Goal: Task Accomplishment & Management: Use online tool/utility

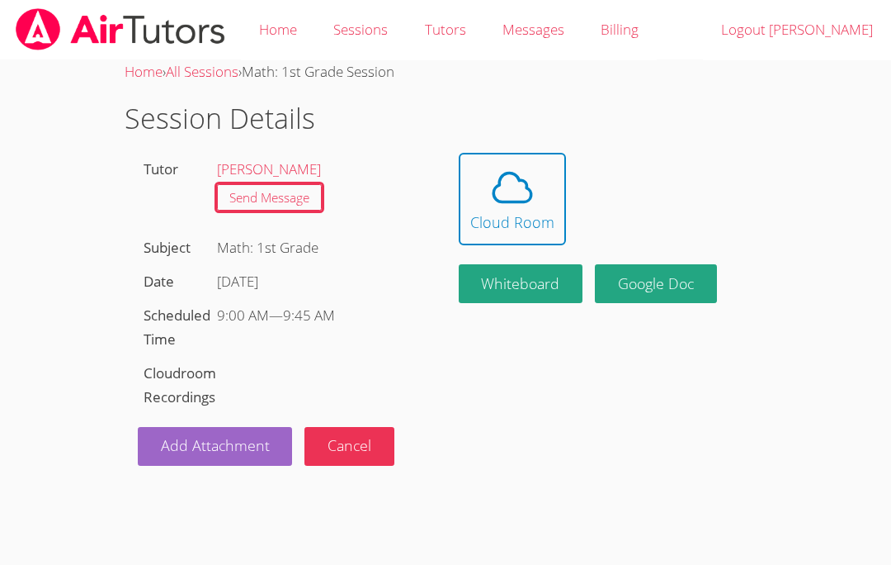
click at [513, 177] on icon at bounding box center [512, 187] width 46 height 46
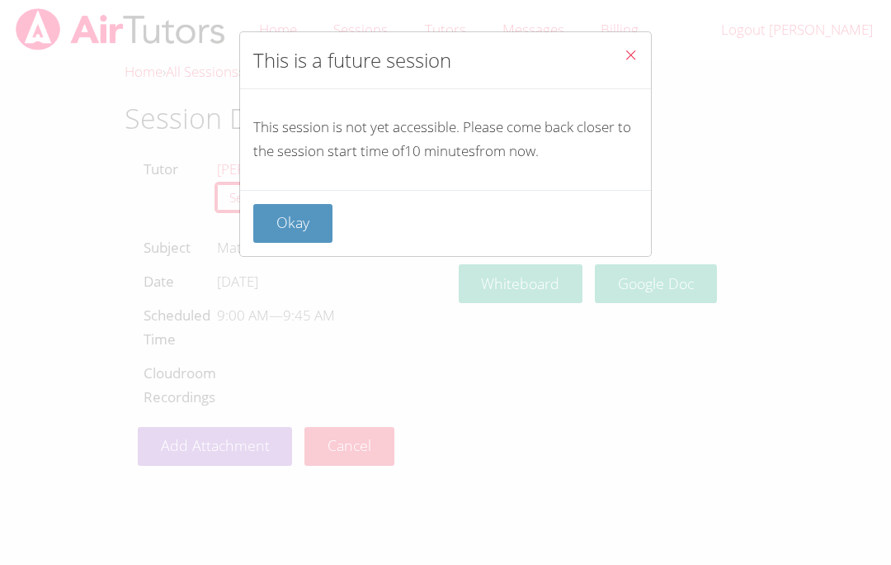
click at [295, 211] on button "Okay" at bounding box center [292, 223] width 79 height 39
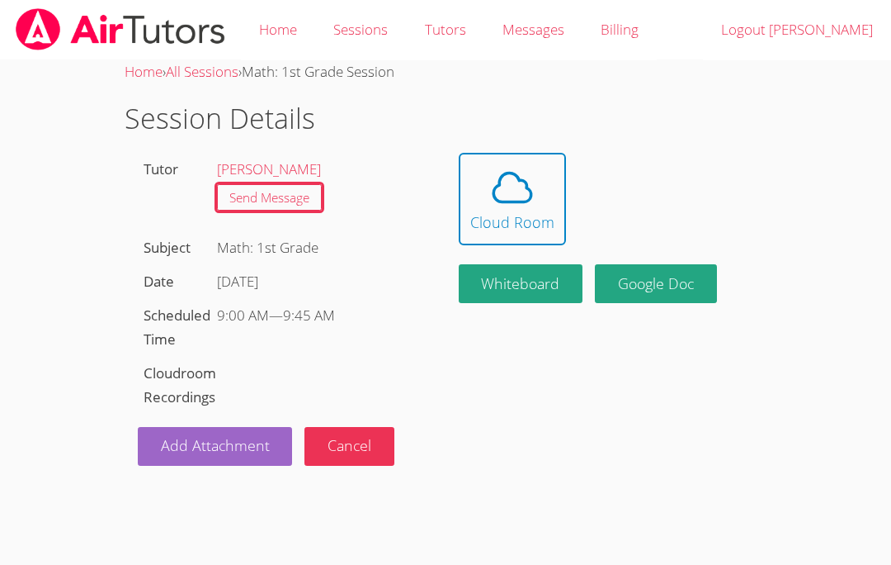
click at [541, 214] on div "Cloud Room" at bounding box center [512, 221] width 84 height 23
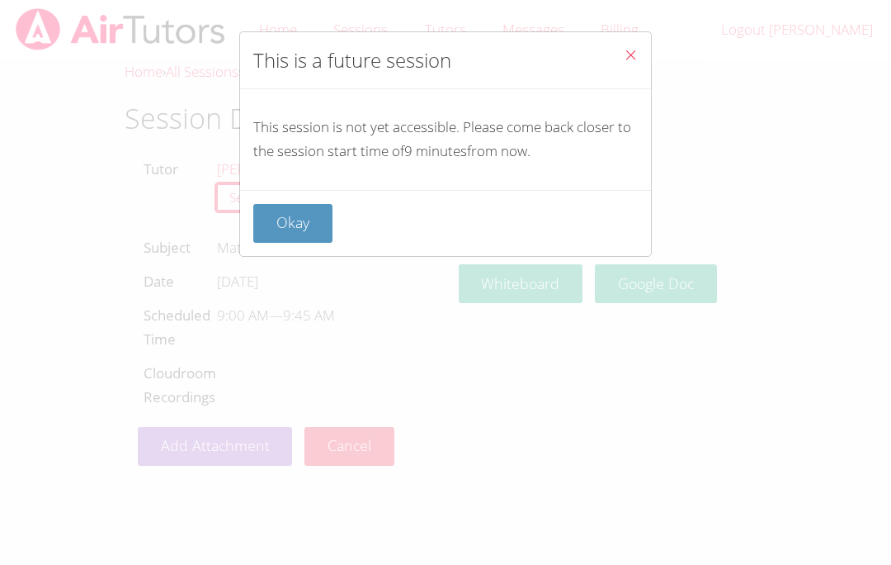
click at [302, 225] on button "Okay" at bounding box center [292, 223] width 79 height 39
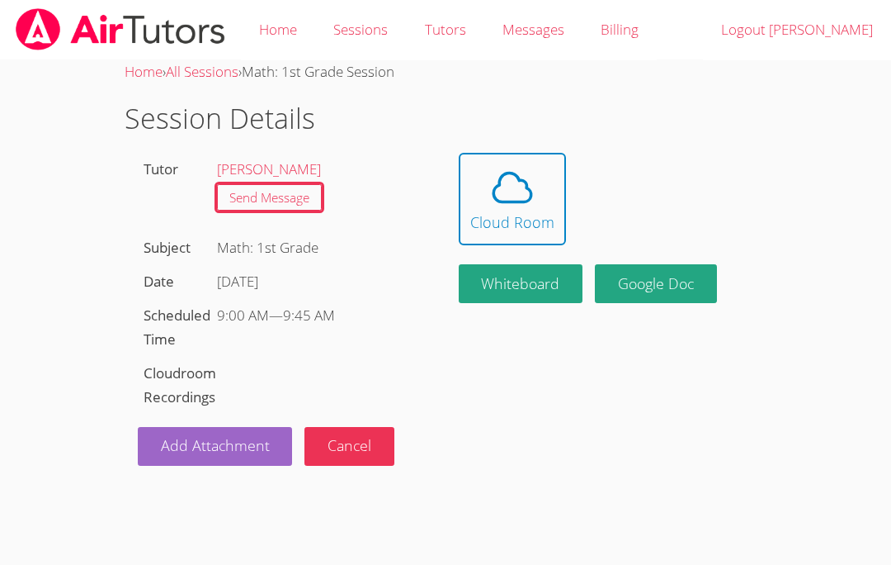
click at [523, 175] on icon at bounding box center [512, 187] width 46 height 46
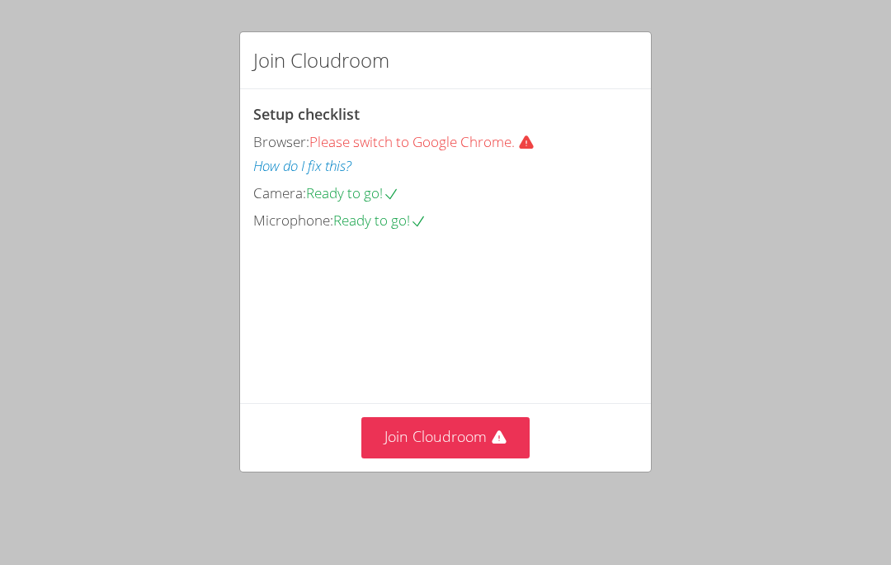
click at [435, 457] on button "Join Cloudroom" at bounding box center [446, 437] width 169 height 40
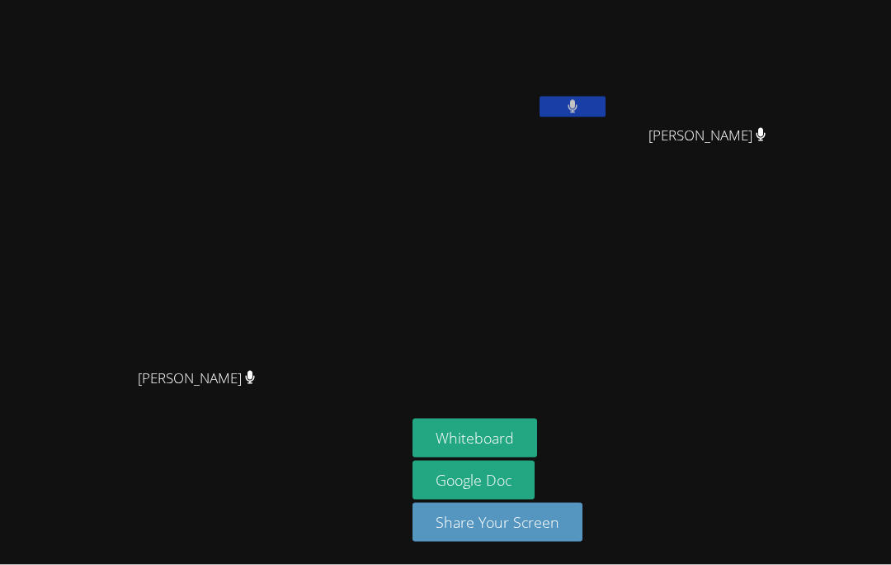
scroll to position [26, 0]
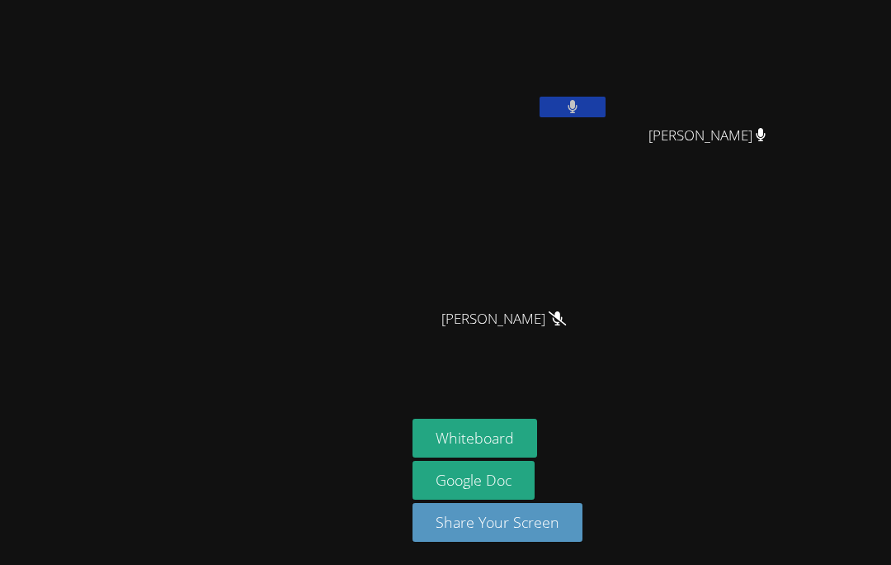
click at [519, 307] on span "[PERSON_NAME]" at bounding box center [504, 319] width 125 height 24
click at [549, 311] on icon at bounding box center [557, 318] width 17 height 14
click at [514, 206] on video at bounding box center [511, 245] width 196 height 111
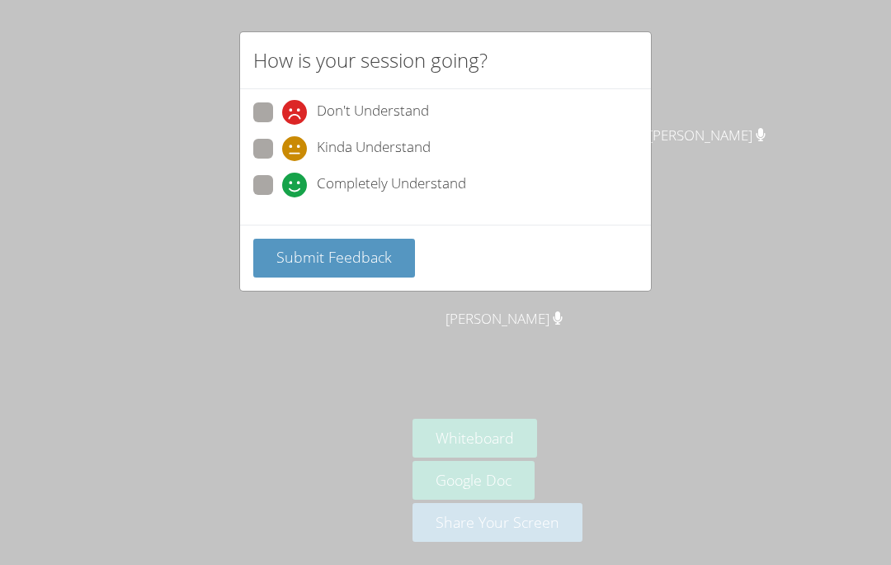
click at [258, 206] on div "Don't Understand Kinda Understand Completely Understand" at bounding box center [445, 156] width 411 height 135
click at [282, 197] on span at bounding box center [282, 197] width 0 height 0
click at [282, 177] on input "Completely Understand" at bounding box center [289, 182] width 14 height 14
radio input "true"
click at [348, 248] on span "Submit Feedback" at bounding box center [335, 257] width 116 height 20
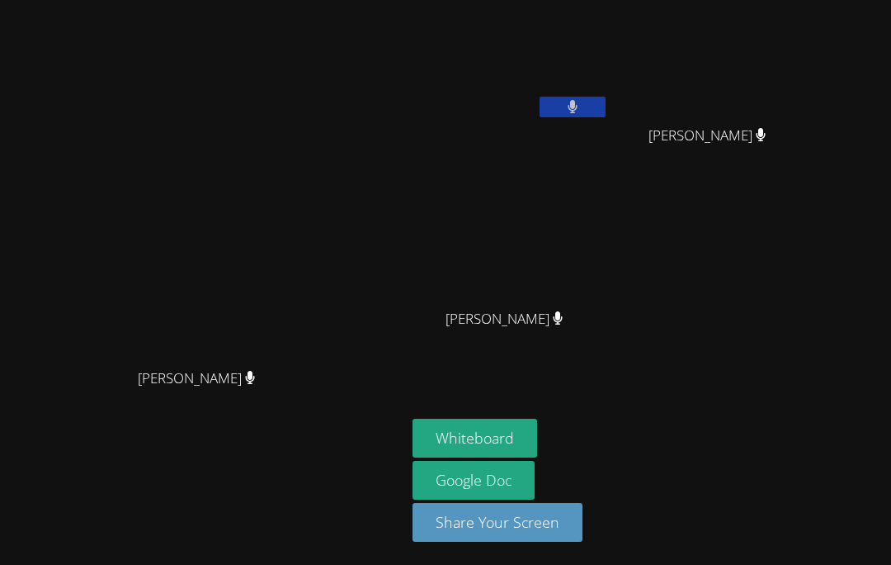
scroll to position [0, 0]
click at [575, 98] on button at bounding box center [573, 107] width 66 height 21
click at [579, 101] on icon at bounding box center [572, 107] width 17 height 14
